Goal: Information Seeking & Learning: Learn about a topic

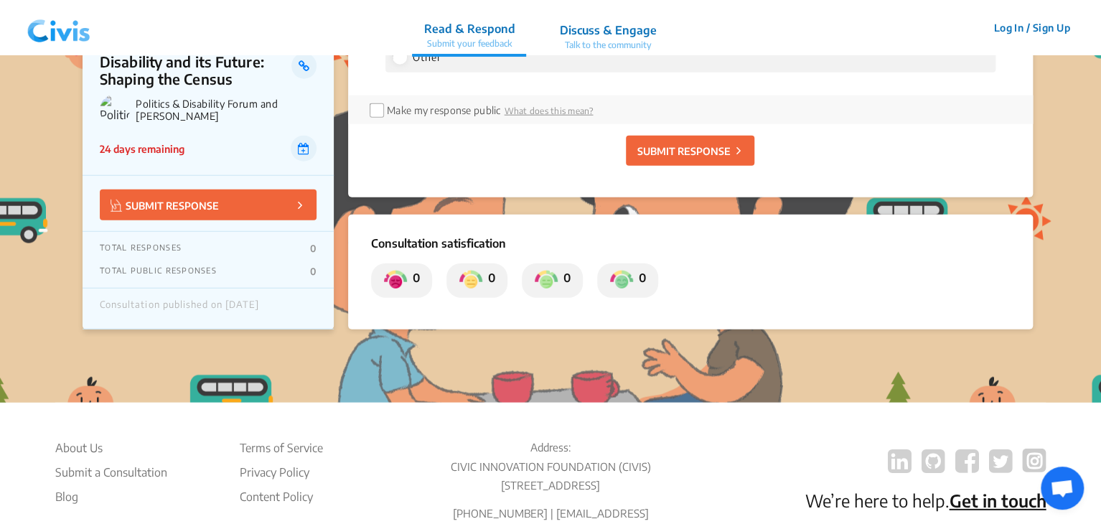
scroll to position [4576, 0]
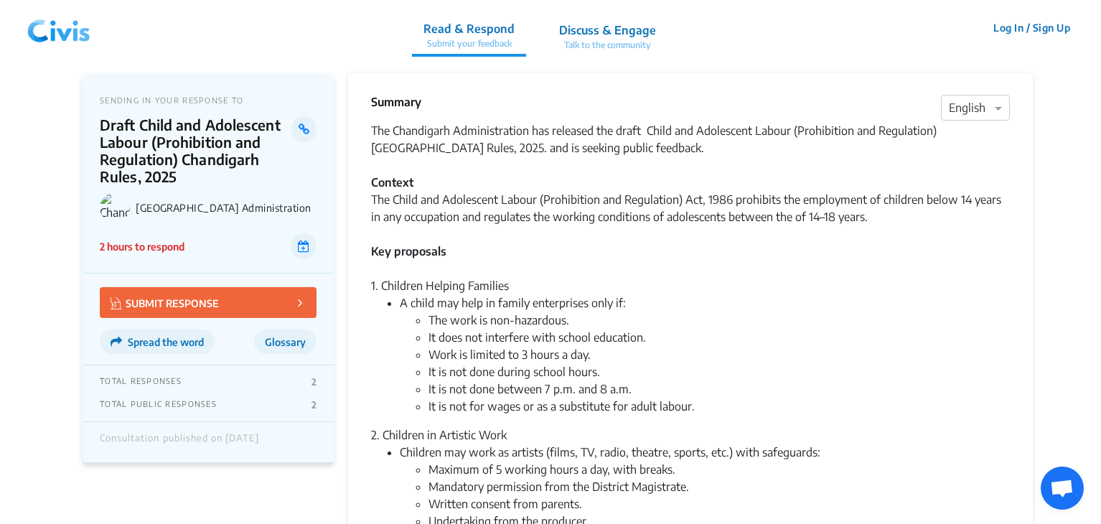
scroll to position [1073, 0]
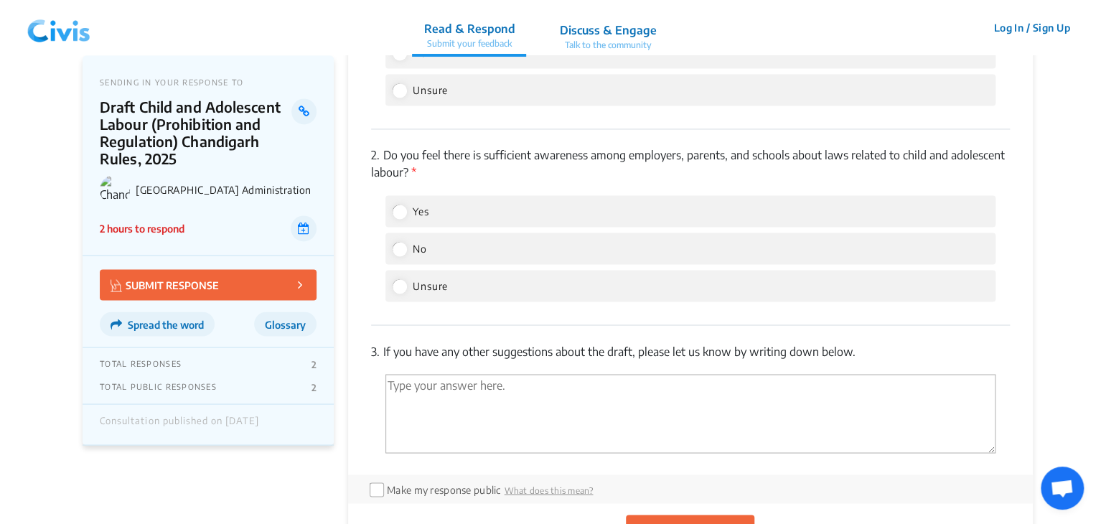
click at [769, 129] on div "2. Do you feel there is sufficient awareness among employers, parents, and scho…" at bounding box center [690, 226] width 639 height 195
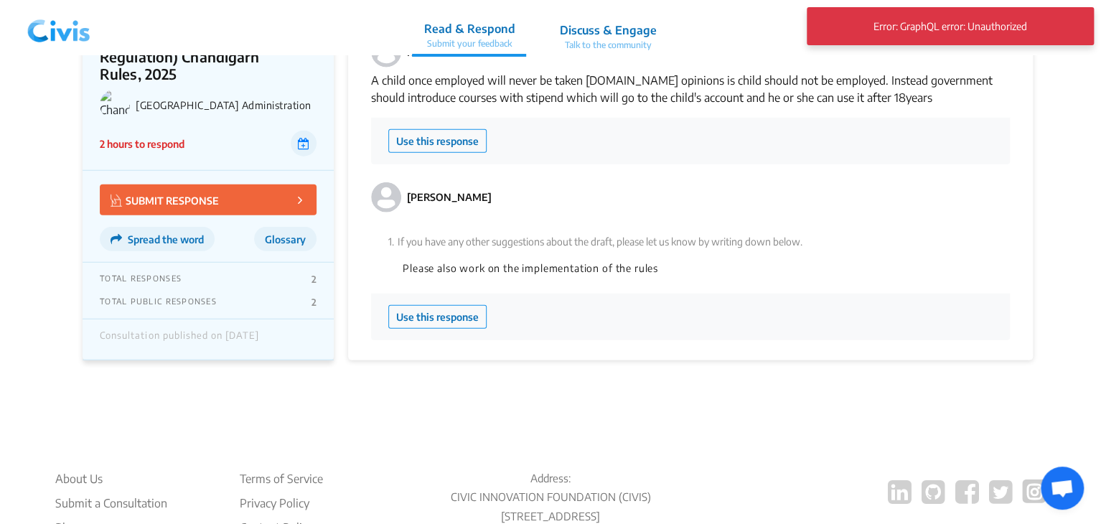
scroll to position [1821, 0]
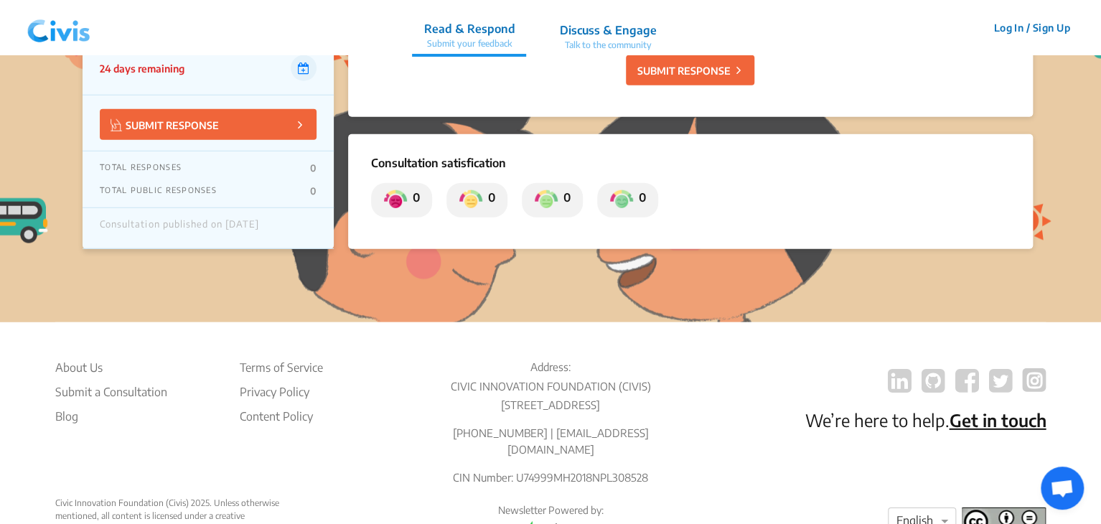
scroll to position [4726, 0]
